Goal: Entertainment & Leisure: Consume media (video, audio)

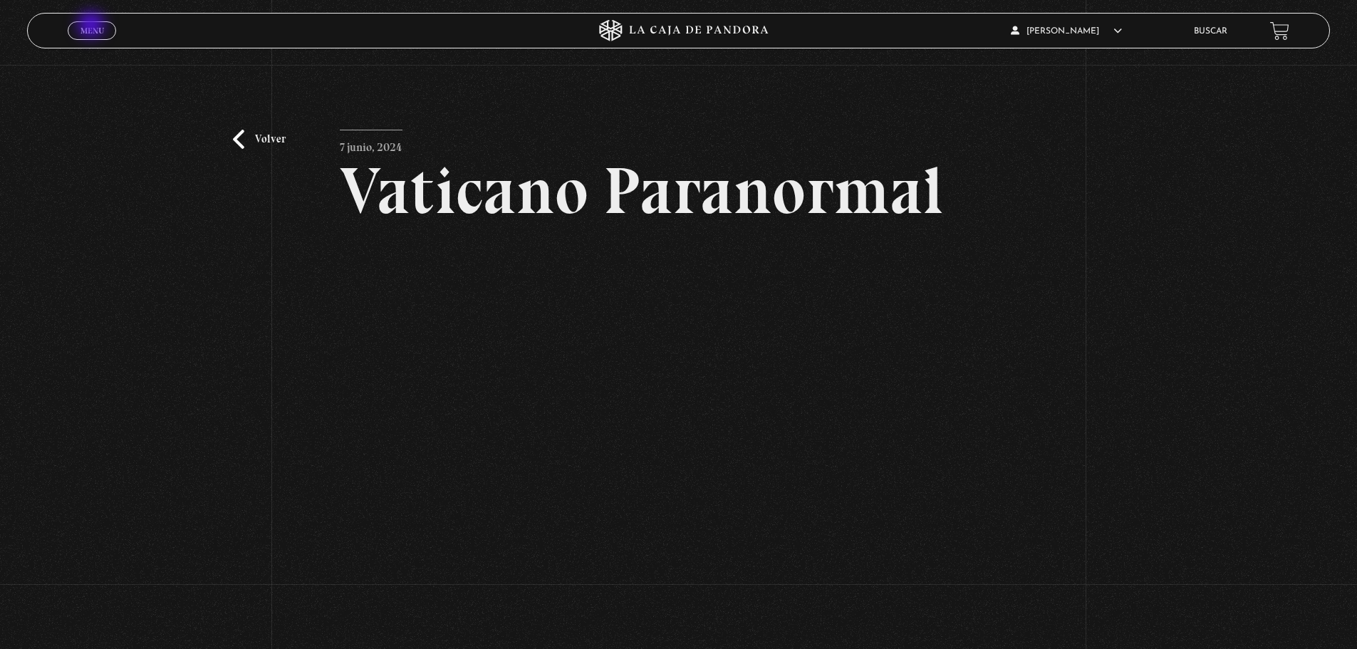
click at [93, 26] on span "Menu" at bounding box center [92, 30] width 24 height 9
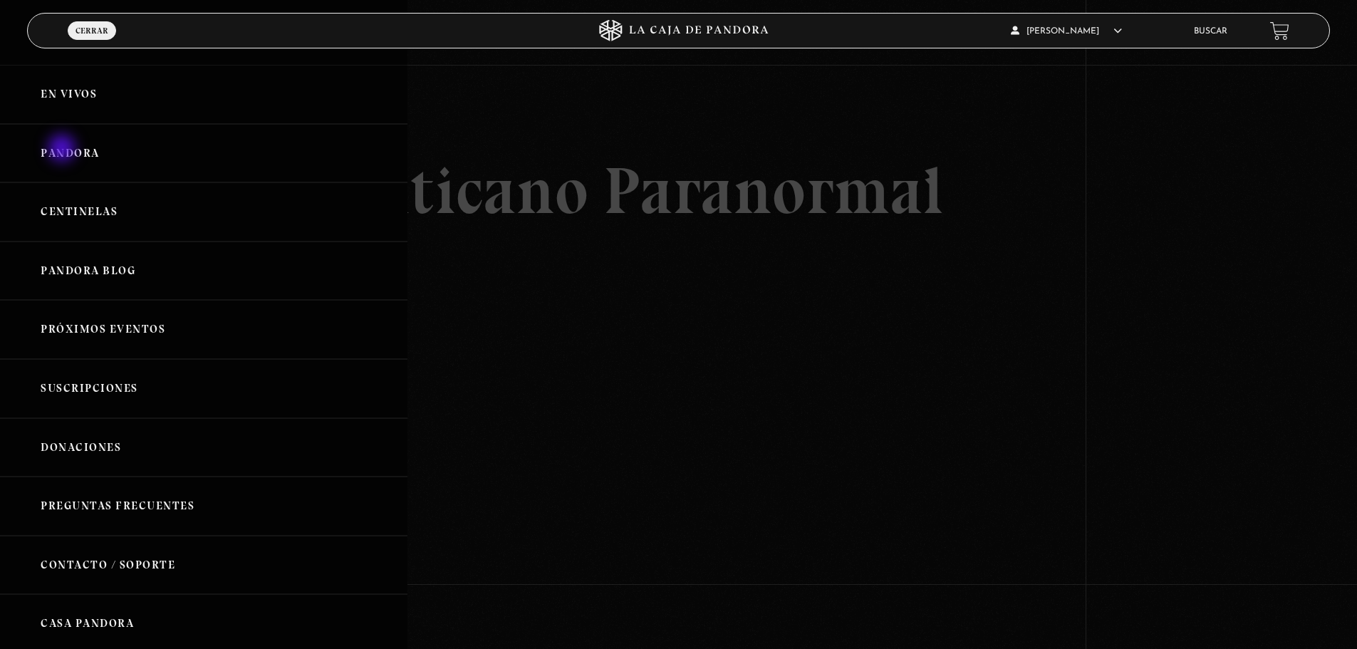
click at [63, 149] on link "Pandora" at bounding box center [203, 153] width 407 height 59
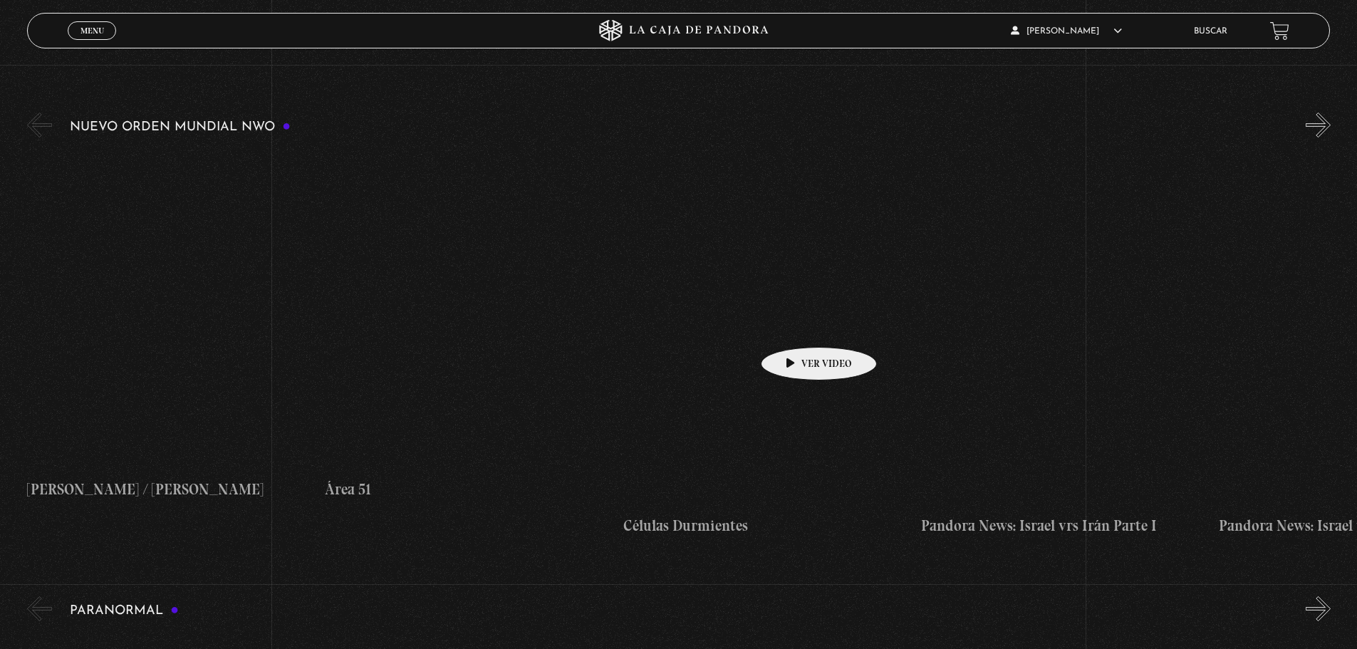
scroll to position [214, 0]
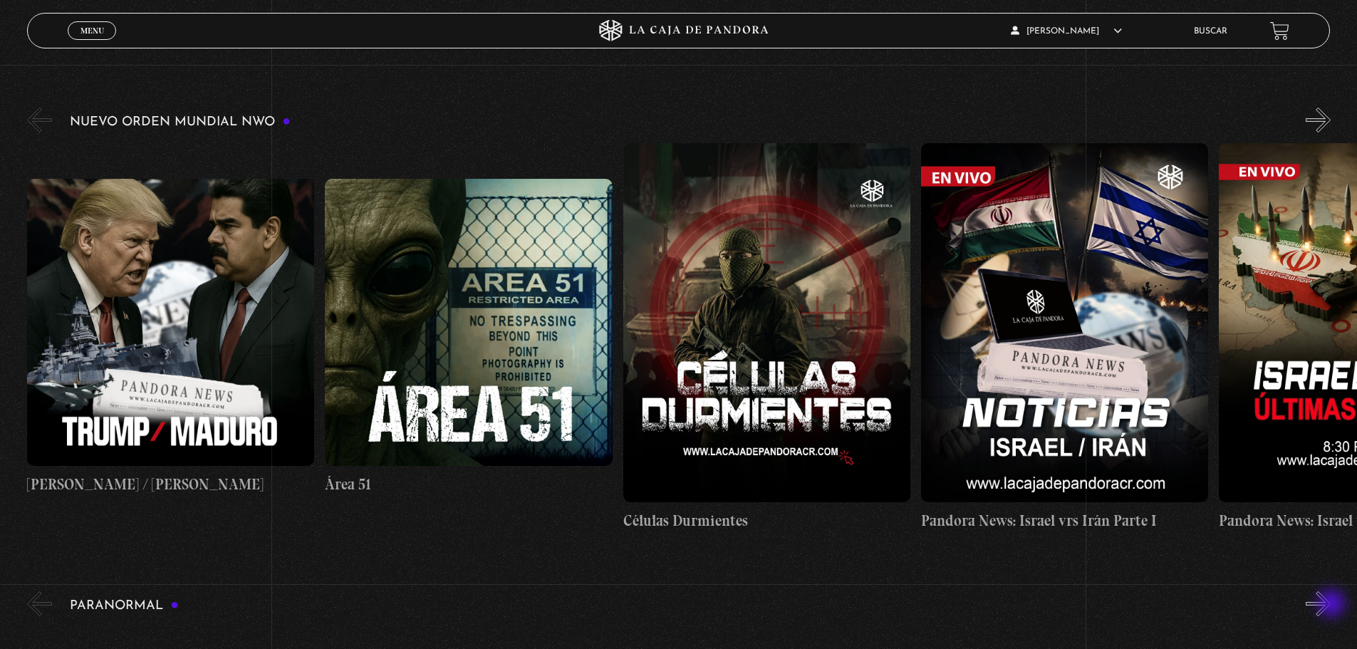
click at [1330, 605] on button "»" at bounding box center [1317, 603] width 25 height 25
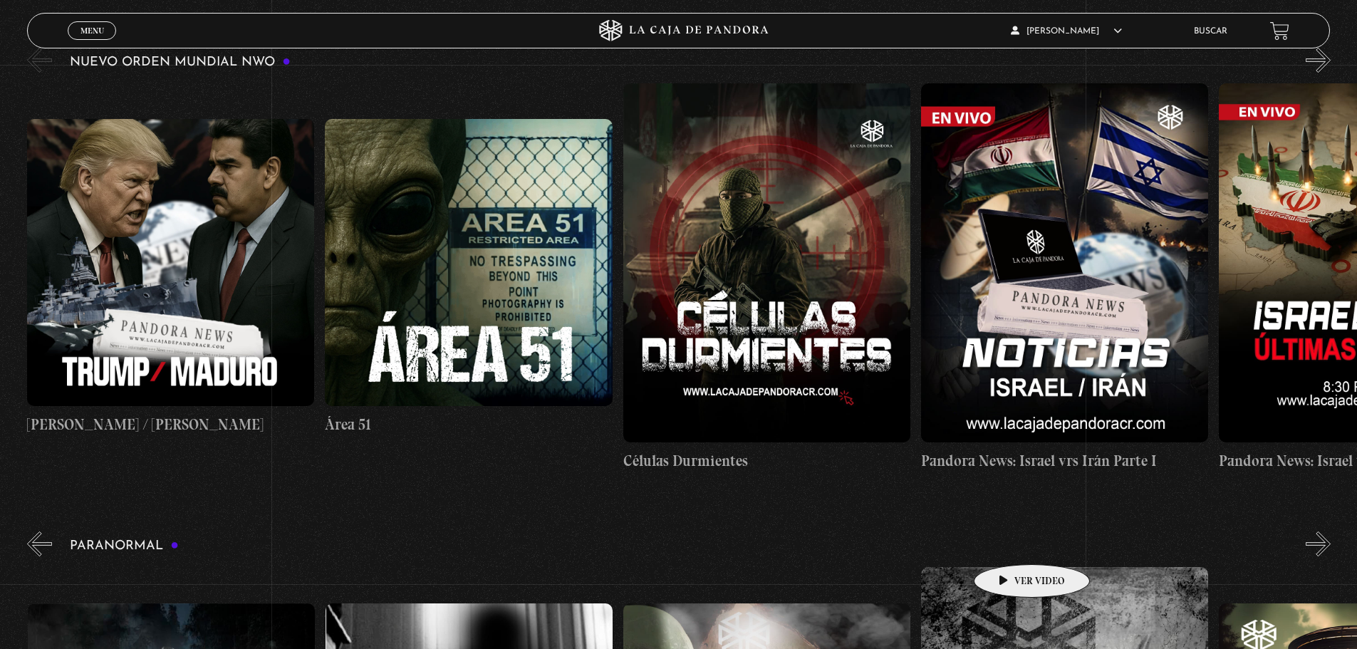
scroll to position [285, 0]
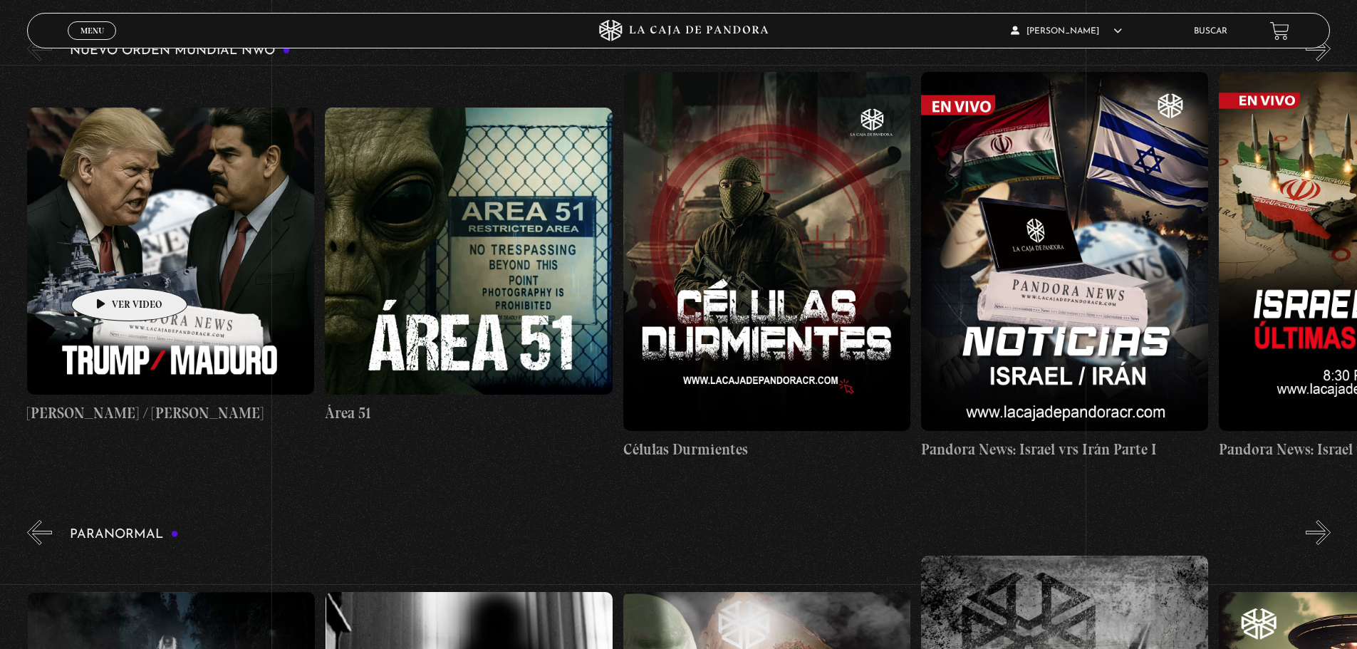
click at [107, 266] on figure at bounding box center [170, 251] width 287 height 287
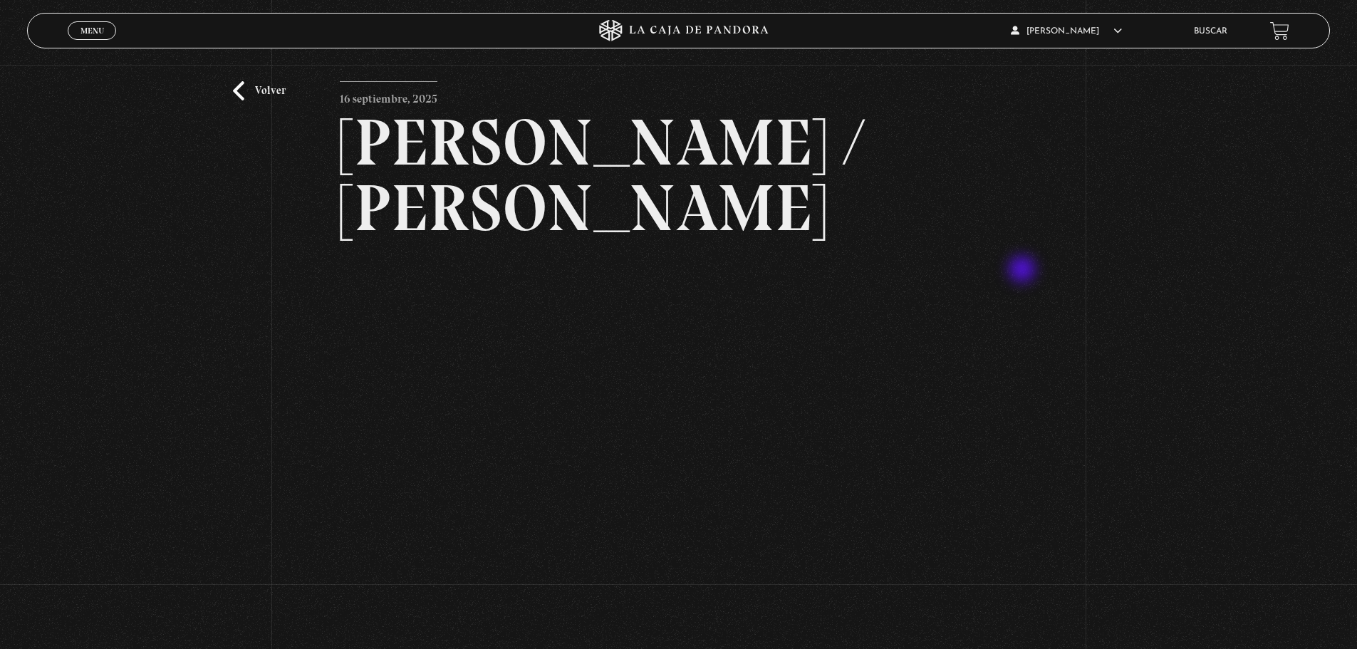
scroll to position [71, 0]
